Goal: Use online tool/utility: Utilize a website feature to perform a specific function

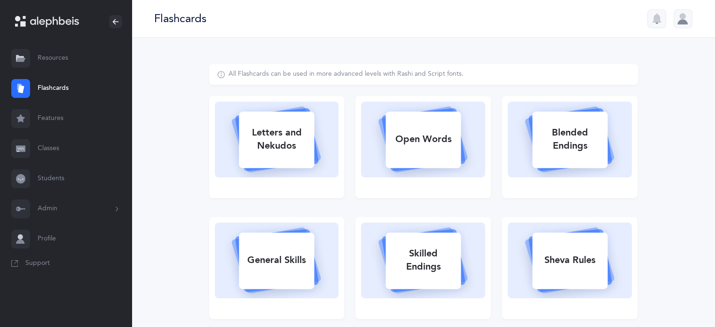
select select "single"
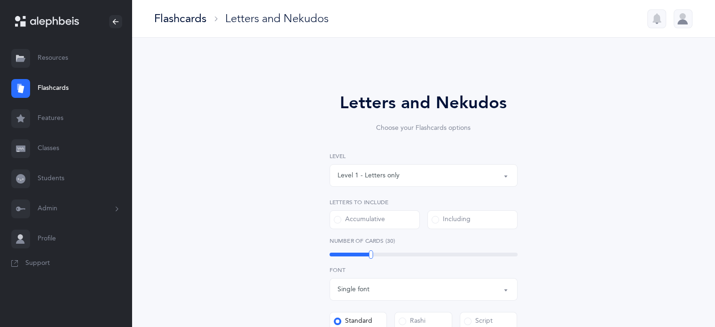
select select
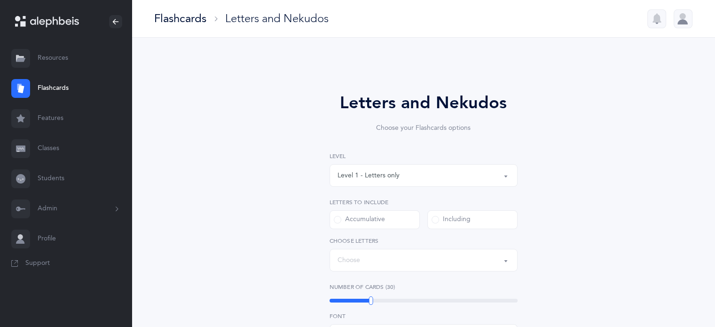
select select "27"
click at [190, 22] on div "Flashcards" at bounding box center [180, 19] width 52 height 16
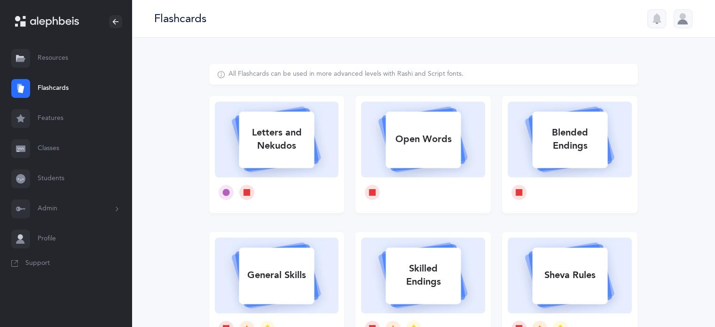
click at [419, 121] on rect at bounding box center [423, 139] width 75 height 56
select select
select select "single"
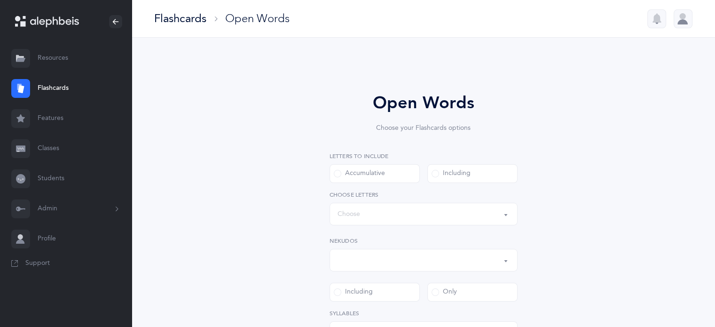
select select "all"
click at [684, 13] on div at bounding box center [683, 18] width 19 height 19
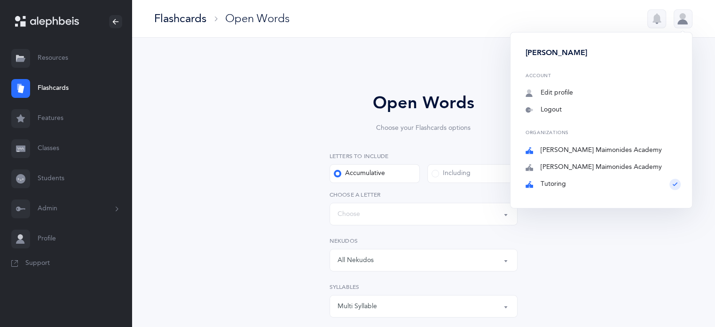
click at [612, 153] on link "Brauser Maimonides Academy" at bounding box center [603, 150] width 155 height 9
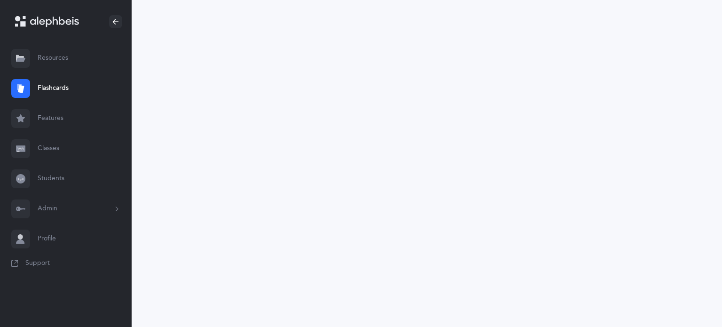
click at [55, 84] on link "Flashcards" at bounding box center [66, 88] width 132 height 30
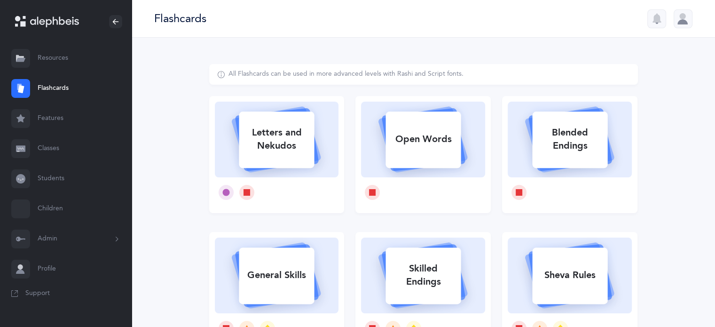
click at [409, 129] on div "Open Words" at bounding box center [422, 139] width 75 height 24
select select "27"
select select "single"
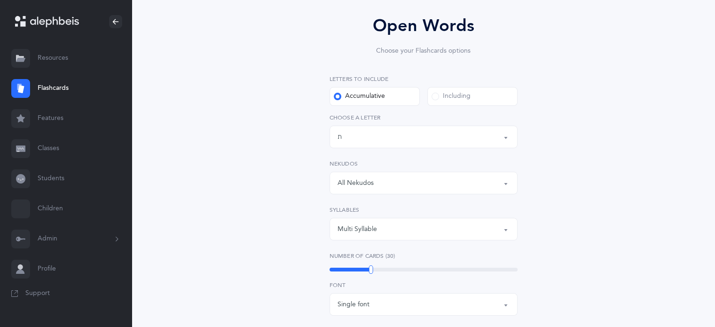
scroll to position [94, 0]
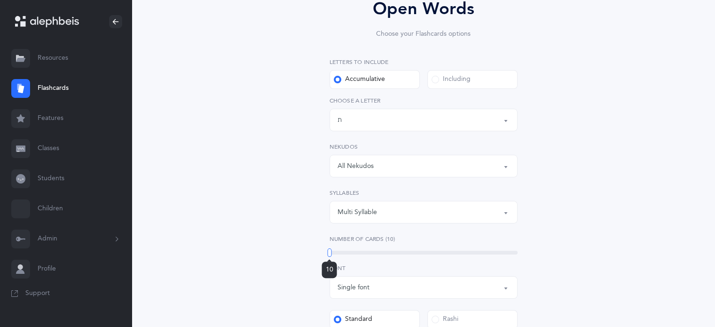
drag, startPoint x: 371, startPoint y: 251, endPoint x: 327, endPoint y: 254, distance: 44.3
click at [327, 254] on div "Open Words Choose your Flashcards options Letters to include Accumulative Inclu…" at bounding box center [423, 259] width 241 height 527
click at [436, 79] on span at bounding box center [436, 80] width 8 height 8
click at [0, 0] on input "Including" at bounding box center [0, 0] width 0 height 0
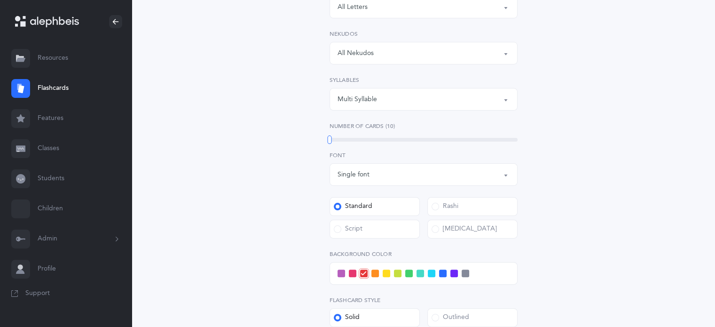
scroll to position [235, 0]
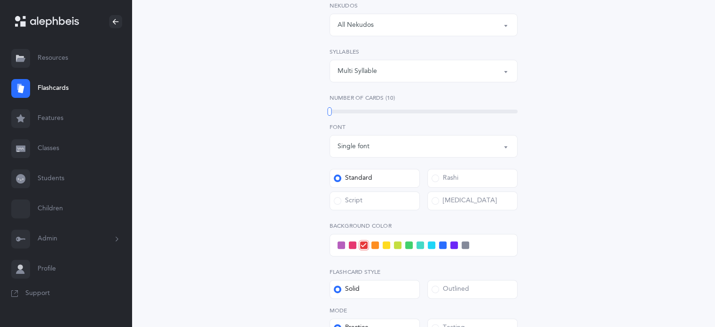
click at [372, 76] on div "Multi Syllable" at bounding box center [424, 71] width 172 height 16
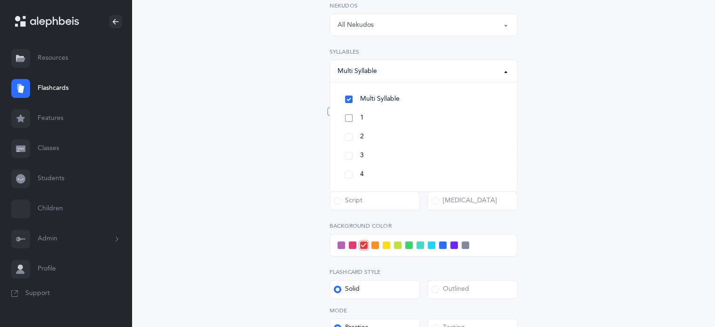
click at [349, 116] on link "1" at bounding box center [424, 118] width 172 height 19
select select "1"
click at [350, 136] on link "2" at bounding box center [424, 136] width 172 height 19
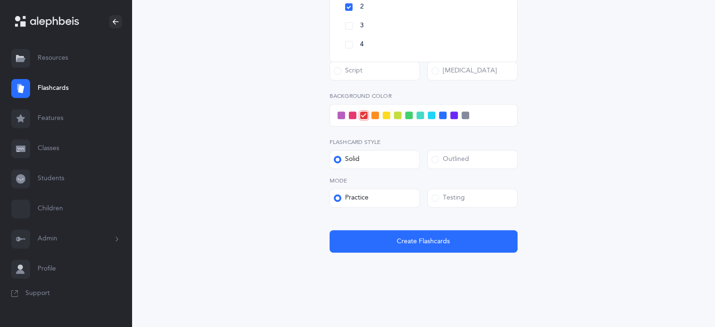
scroll to position [365, 0]
click at [439, 200] on div "Testing" at bounding box center [448, 197] width 33 height 9
click at [0, 0] on input "Testing" at bounding box center [0, 0] width 0 height 0
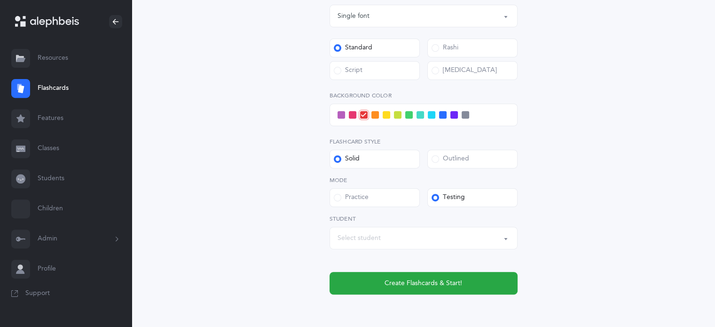
click at [423, 241] on div "Select student" at bounding box center [424, 238] width 172 height 16
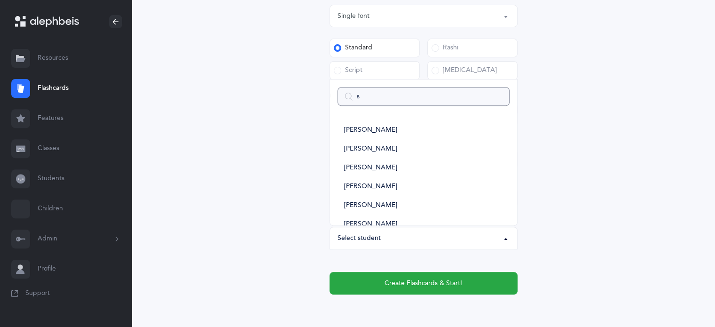
type input "sh"
select select
type input "sh"
click at [374, 133] on span "Shylee Aharon" at bounding box center [370, 130] width 53 height 8
select select "14346"
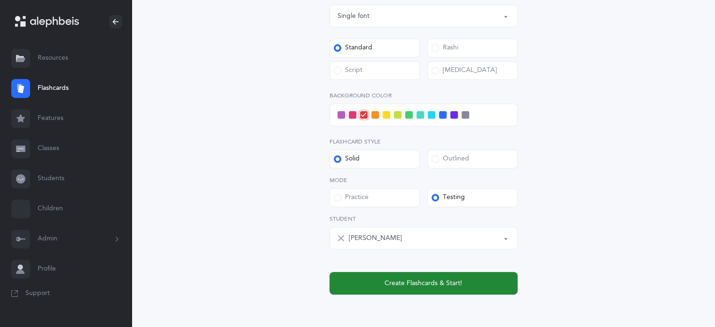
click at [428, 282] on span "Create Flashcards & Start!" at bounding box center [424, 283] width 78 height 10
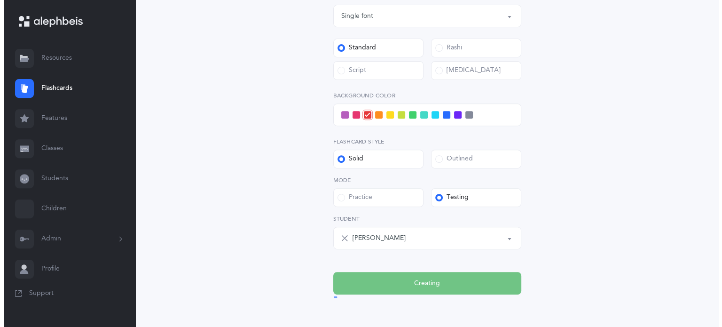
scroll to position [0, 0]
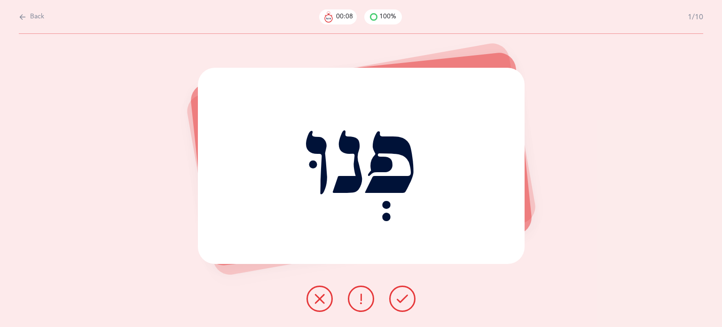
click at [402, 299] on icon at bounding box center [402, 298] width 11 height 11
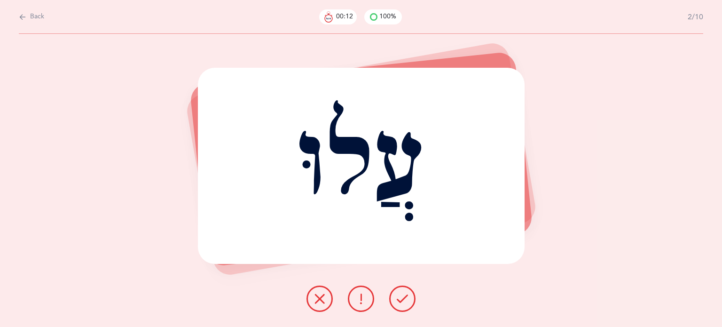
click at [399, 297] on icon at bounding box center [402, 298] width 11 height 11
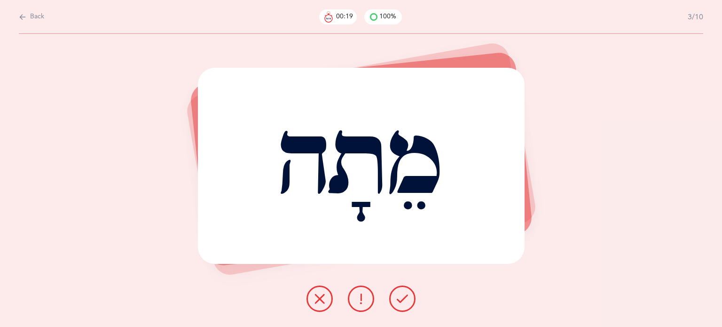
click at [318, 293] on icon at bounding box center [319, 298] width 11 height 11
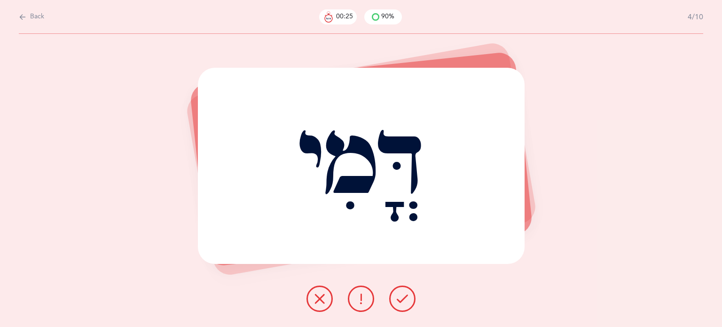
click at [322, 297] on icon at bounding box center [319, 298] width 11 height 11
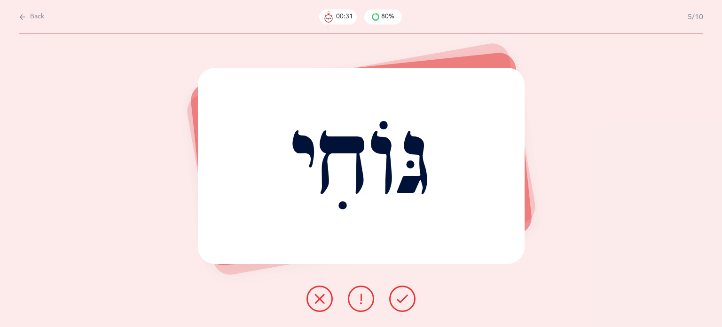
click at [312, 296] on button at bounding box center [319, 298] width 26 height 26
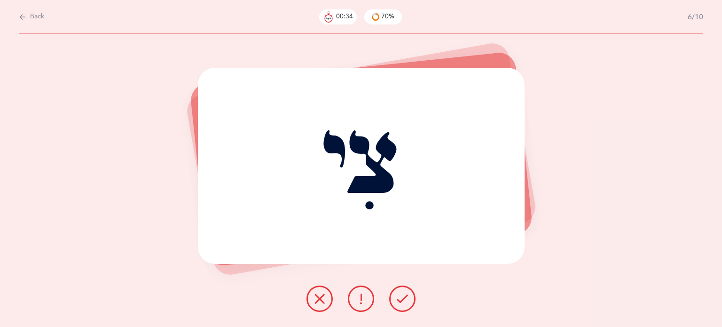
click at [404, 298] on icon at bounding box center [402, 298] width 11 height 11
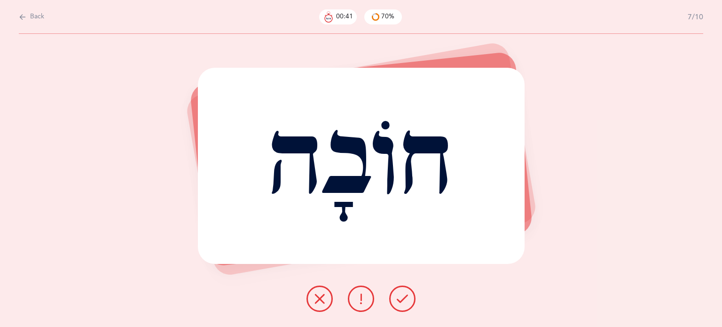
click at [400, 298] on icon at bounding box center [402, 298] width 11 height 11
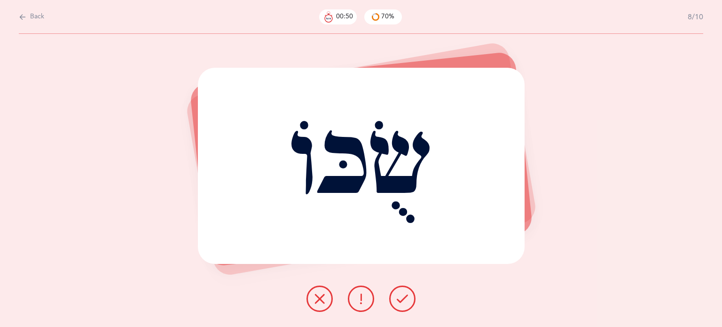
click at [398, 296] on icon at bounding box center [402, 298] width 11 height 11
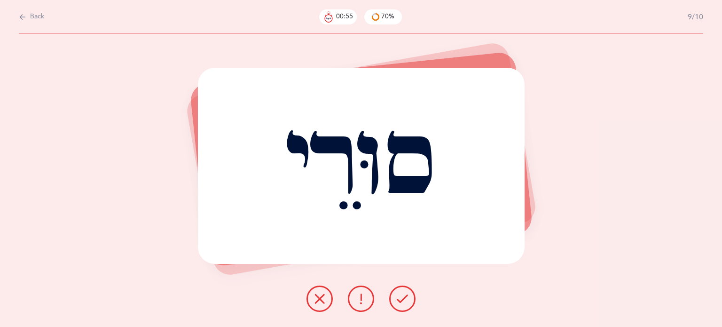
click at [318, 293] on icon at bounding box center [319, 298] width 11 height 11
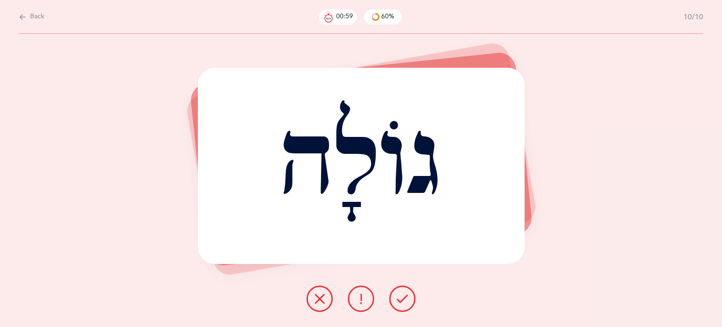
click at [403, 291] on button at bounding box center [402, 298] width 26 height 26
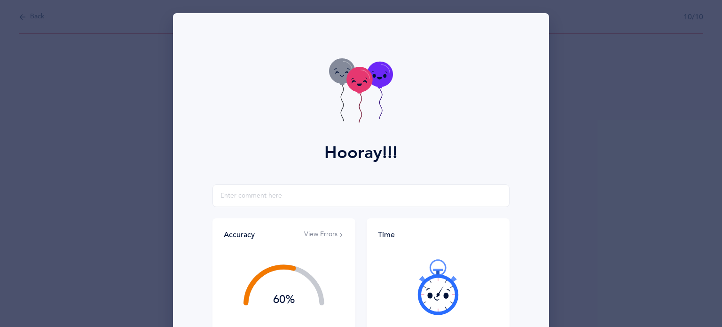
click at [400, 298] on div at bounding box center [438, 286] width 120 height 79
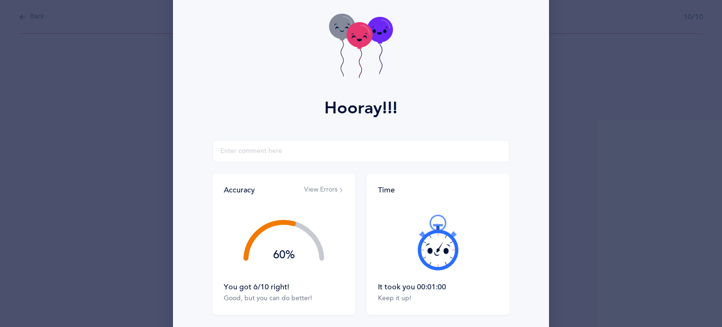
scroll to position [120, 0]
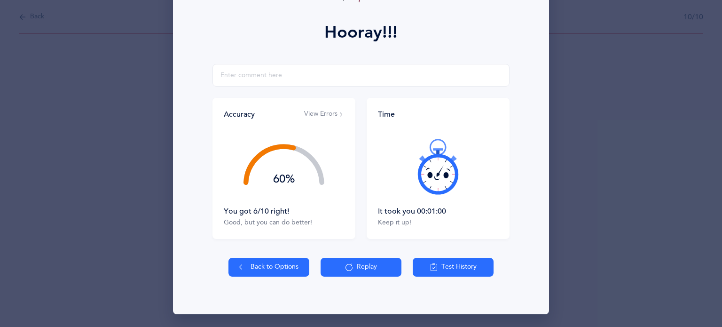
click at [430, 263] on icon at bounding box center [434, 267] width 8 height 10
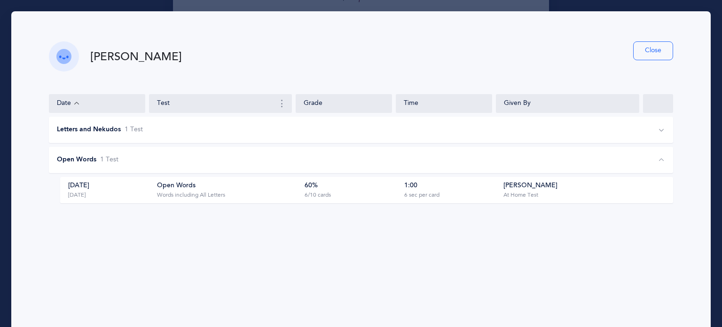
click at [139, 196] on div "Sep 3, 2025 Today" at bounding box center [108, 190] width 94 height 18
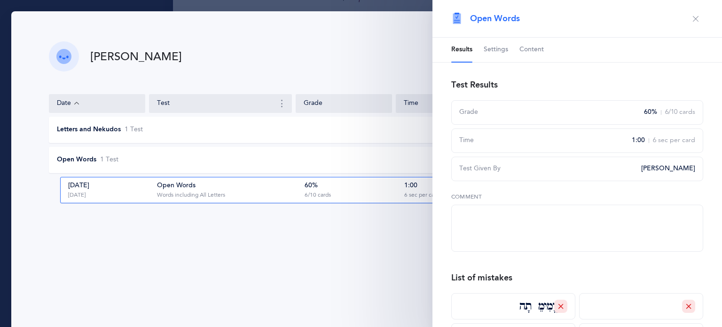
click at [139, 196] on div "Sep 3, 2025 Today" at bounding box center [108, 190] width 94 height 18
click at [692, 18] on icon "button" at bounding box center [696, 19] width 8 height 8
